Goal: Task Accomplishment & Management: Use online tool/utility

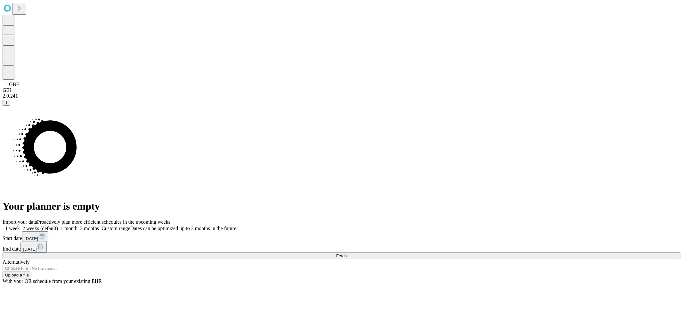
drag, startPoint x: 342, startPoint y: 171, endPoint x: 350, endPoint y: 168, distance: 8.3
click at [343, 171] on div "Your planner is empty" at bounding box center [342, 159] width 678 height 107
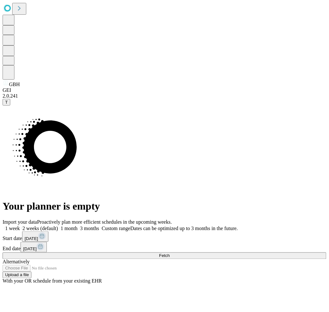
click at [277, 253] on button "Fetch" at bounding box center [165, 256] width 324 height 7
